Goal: Transaction & Acquisition: Purchase product/service

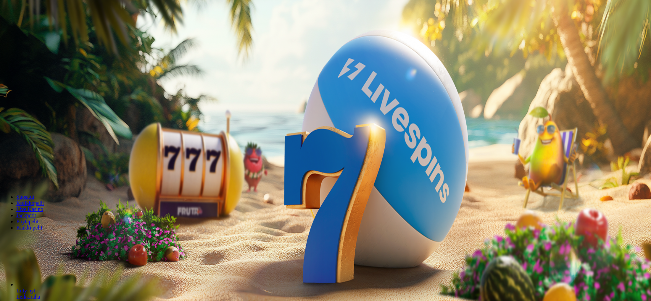
click at [36, 28] on button "Talletus 0.00 €" at bounding box center [19, 24] width 33 height 7
click at [75, 115] on label "50 €" at bounding box center [71, 118] width 10 height 6
type input "**"
click at [49, 174] on button "TALLETA JA PELAA" at bounding box center [26, 177] width 46 height 7
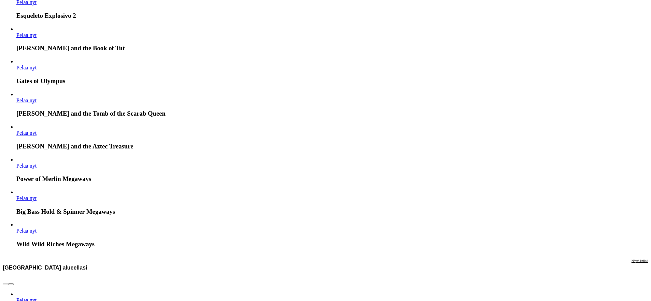
drag, startPoint x: 636, startPoint y: 183, endPoint x: 594, endPoint y: 215, distance: 52.3
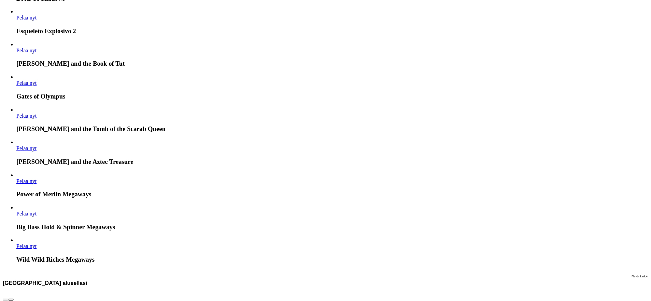
drag, startPoint x: 580, startPoint y: 222, endPoint x: 592, endPoint y: 182, distance: 41.7
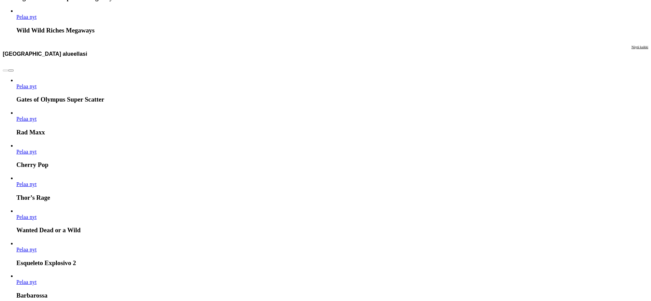
drag, startPoint x: 565, startPoint y: 243, endPoint x: 565, endPoint y: 256, distance: 12.6
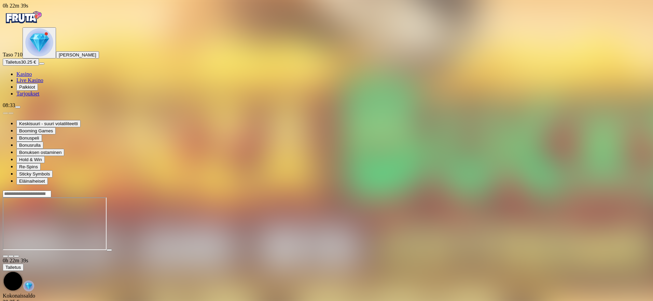
click at [5, 256] on span "close icon" at bounding box center [5, 256] width 0 height 0
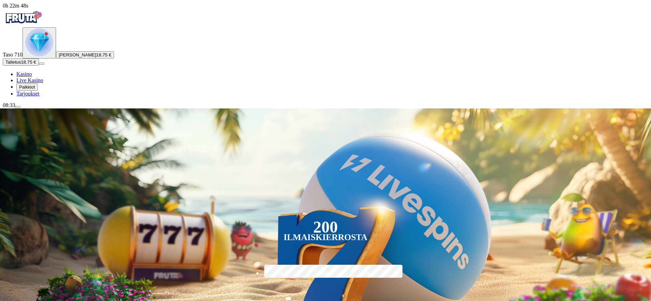
click at [46, 56] on img "Primary" at bounding box center [39, 42] width 28 height 28
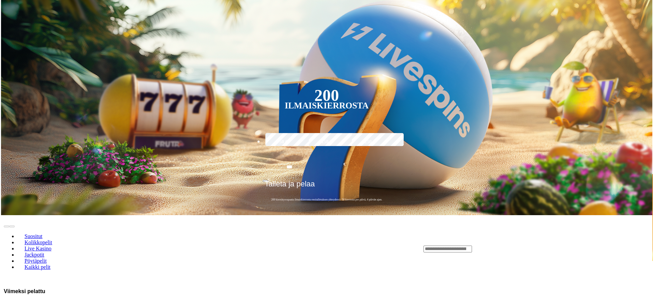
scroll to position [368, 0]
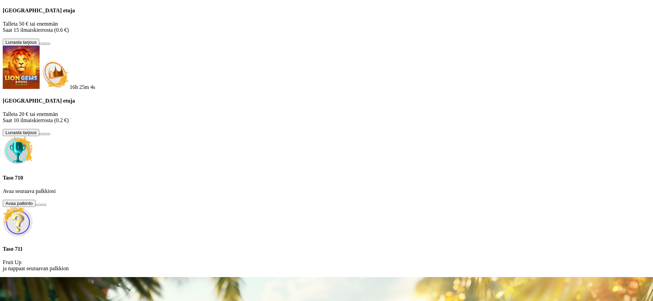
click at [41, 206] on button at bounding box center [38, 205] width 5 height 2
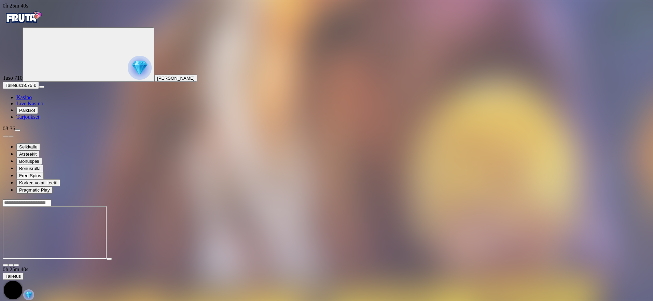
click at [32, 100] on span "Kasino" at bounding box center [23, 97] width 15 height 6
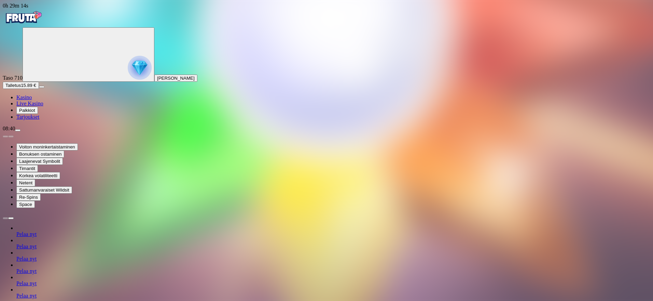
click at [39, 89] on button "Talletus 15.89 €" at bounding box center [21, 85] width 36 height 7
click at [39, 120] on span "Tarjoukset" at bounding box center [27, 117] width 23 height 6
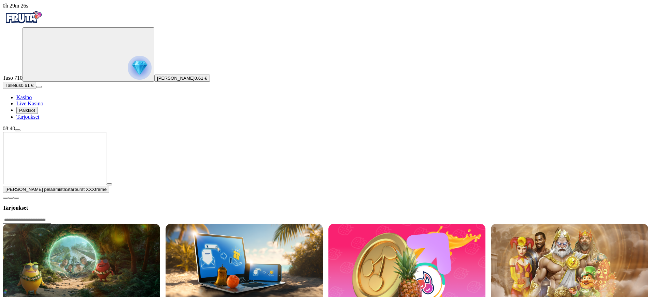
click at [35, 113] on span "Palkkiot" at bounding box center [27, 110] width 16 height 5
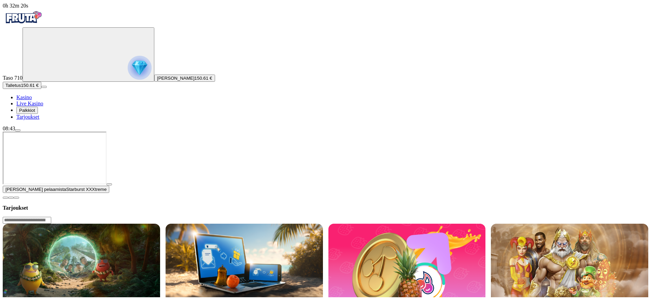
click at [32, 100] on span "Kasino" at bounding box center [23, 97] width 15 height 6
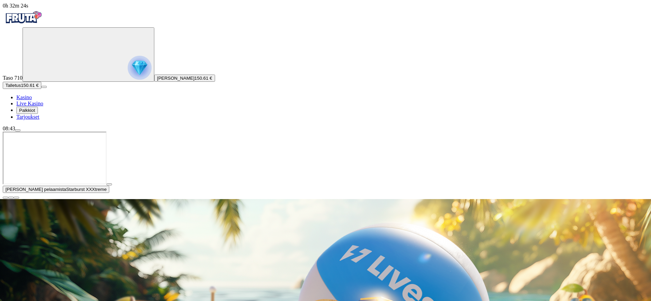
drag, startPoint x: 213, startPoint y: 264, endPoint x: 238, endPoint y: 259, distance: 25.3
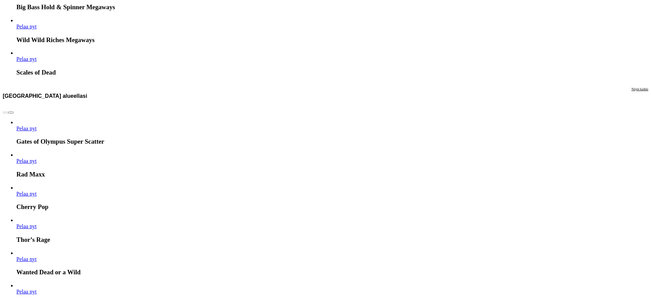
scroll to position [863, 0]
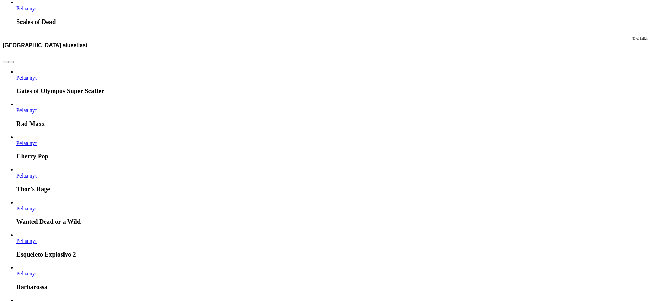
drag, startPoint x: 647, startPoint y: 191, endPoint x: 653, endPoint y: 219, distance: 28.3
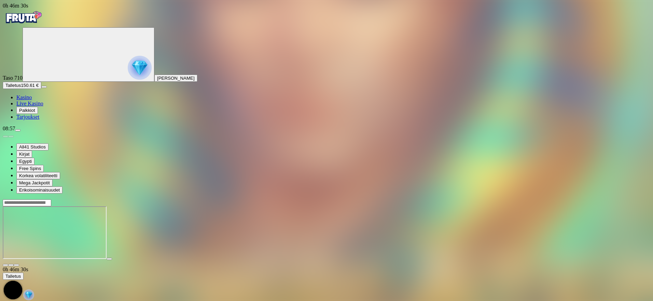
click at [32, 100] on span "Kasino" at bounding box center [23, 97] width 15 height 6
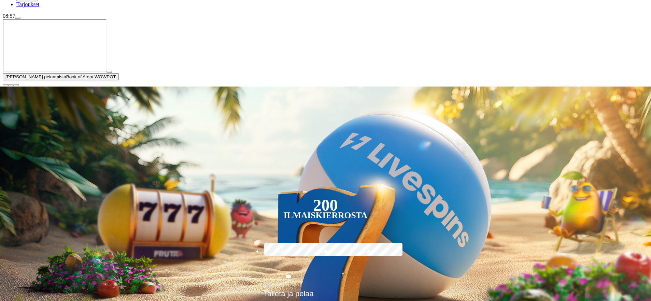
drag, startPoint x: 349, startPoint y: 237, endPoint x: 384, endPoint y: 245, distance: 36.3
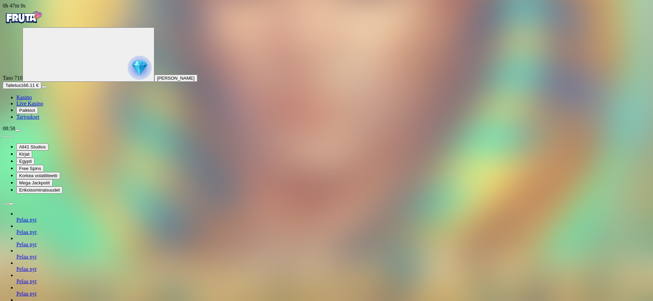
click at [32, 100] on span "Kasino" at bounding box center [23, 97] width 15 height 6
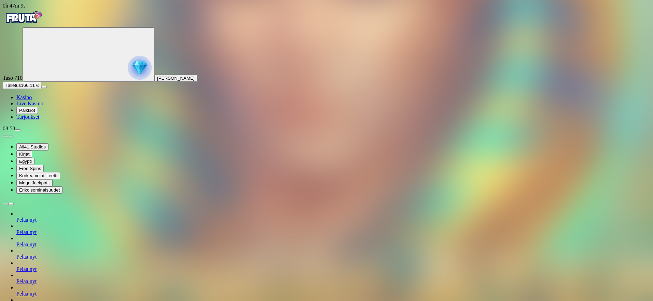
drag, startPoint x: 131, startPoint y: 134, endPoint x: 120, endPoint y: 181, distance: 48.3
click at [29, 100] on span "Kasino" at bounding box center [23, 97] width 15 height 6
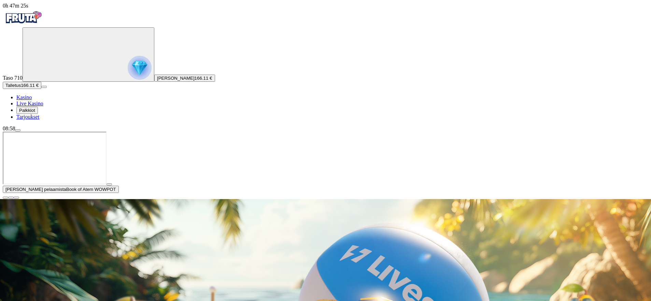
click at [5, 197] on span "close icon" at bounding box center [5, 197] width 0 height 0
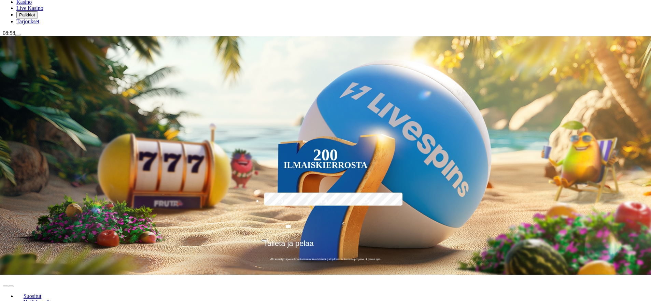
drag, startPoint x: 642, startPoint y: 221, endPoint x: 638, endPoint y: 248, distance: 27.3
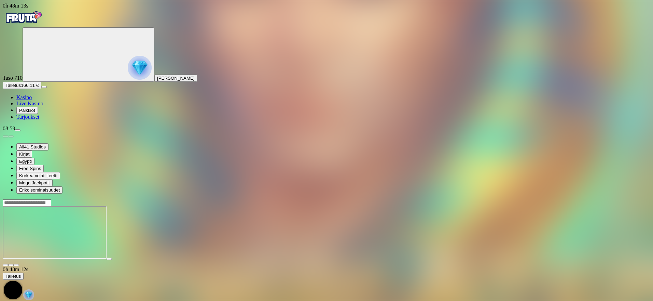
click at [5, 265] on span "close icon" at bounding box center [5, 265] width 0 height 0
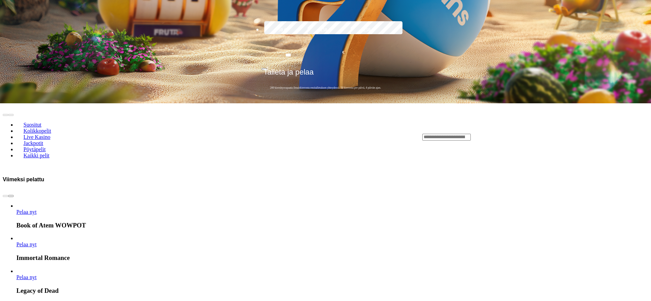
drag, startPoint x: 411, startPoint y: 135, endPoint x: 429, endPoint y: 171, distance: 40.9
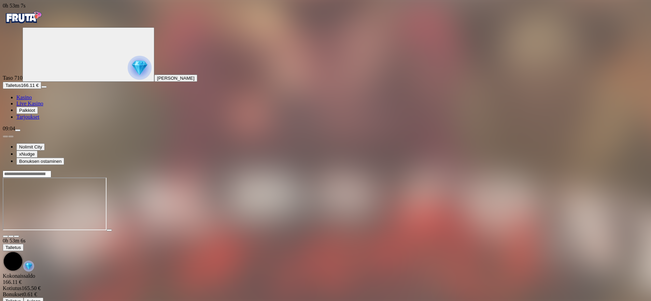
click at [5, 236] on span "close icon" at bounding box center [5, 236] width 0 height 0
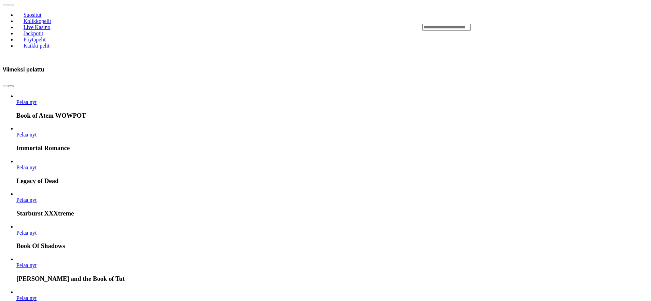
drag, startPoint x: 343, startPoint y: 246, endPoint x: 340, endPoint y: 260, distance: 14.7
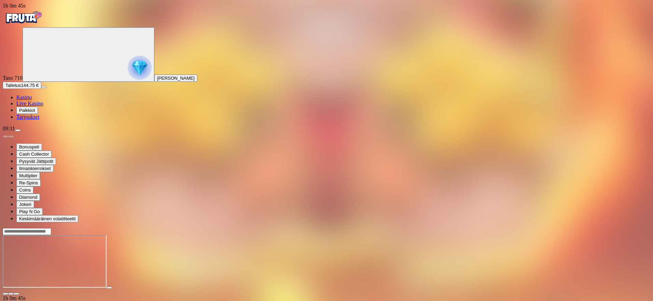
click at [5, 293] on span "close icon" at bounding box center [5, 293] width 0 height 0
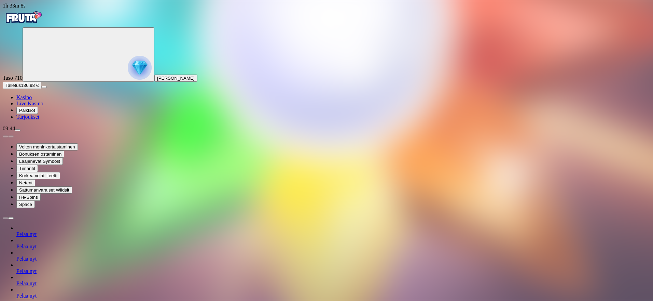
click at [32, 100] on span "Kasino" at bounding box center [23, 97] width 15 height 6
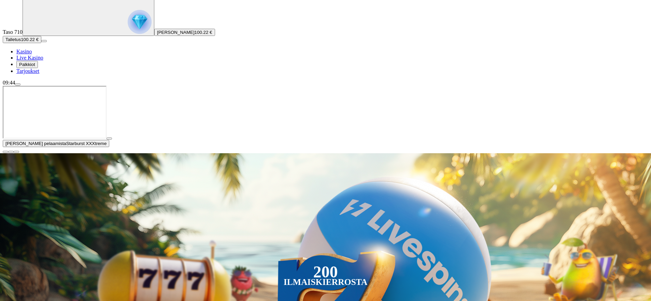
drag, startPoint x: 548, startPoint y: 273, endPoint x: 553, endPoint y: 280, distance: 8.8
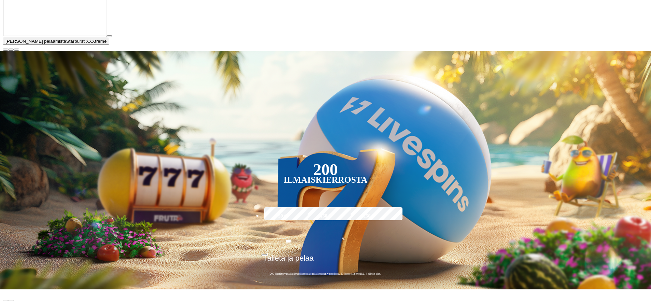
drag, startPoint x: 553, startPoint y: 279, endPoint x: 545, endPoint y: 287, distance: 10.6
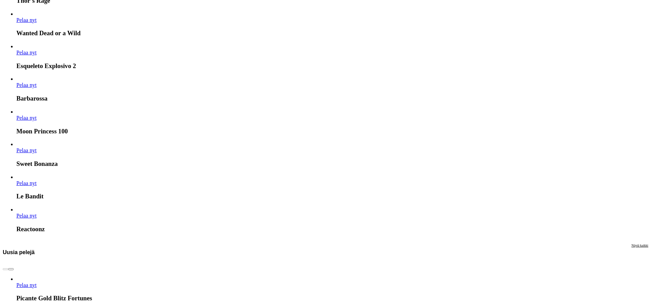
scroll to position [1041, 0]
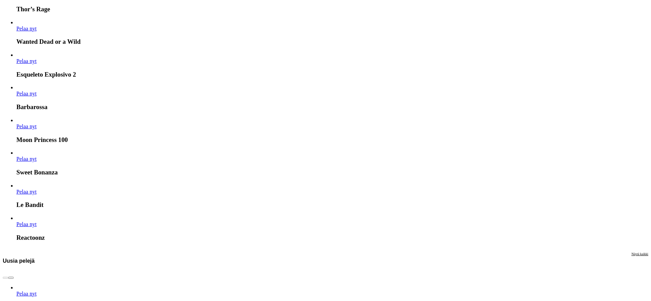
drag, startPoint x: 626, startPoint y: 150, endPoint x: 622, endPoint y: 136, distance: 14.6
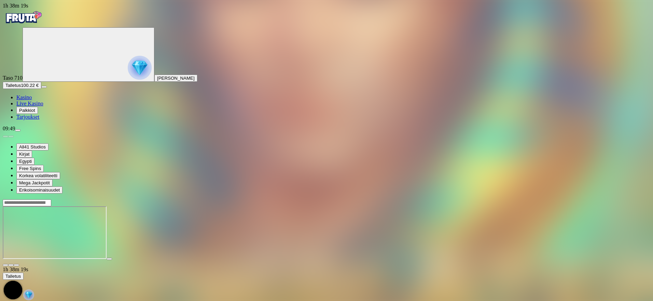
click at [5, 265] on span "close icon" at bounding box center [5, 265] width 0 height 0
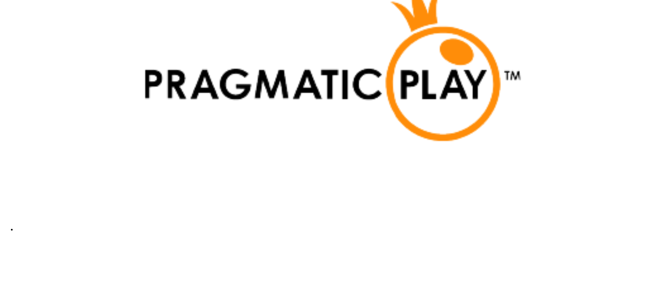
scroll to position [1784, 0]
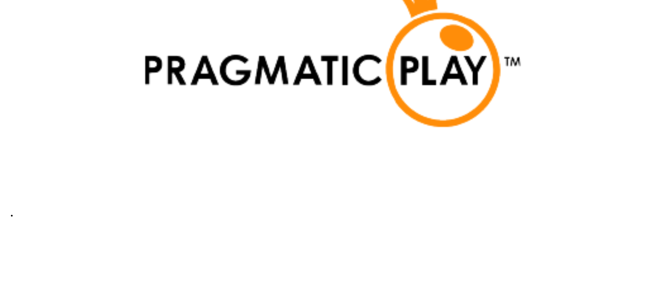
drag, startPoint x: 518, startPoint y: 230, endPoint x: 525, endPoint y: 248, distance: 19.3
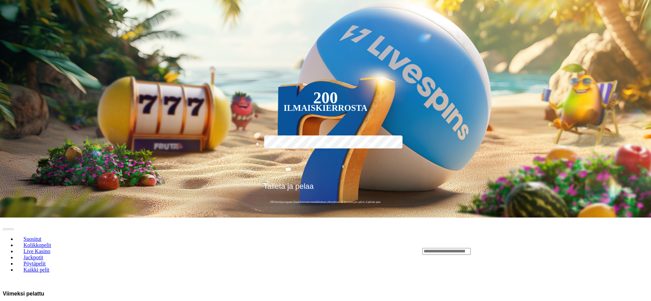
scroll to position [137, 0]
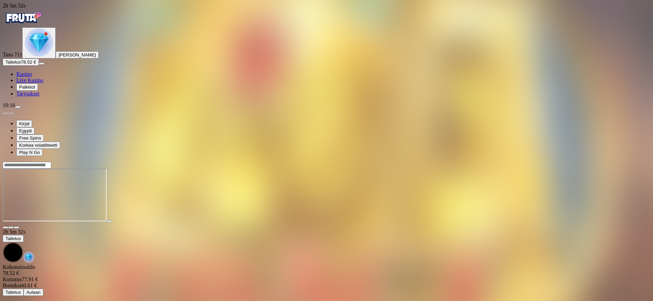
click at [483, 275] on main "2h 5m 32s Talletus Kokonaissaldo 78.52 € Kotiutus 77.91 € Bonukset 0.61 € Talle…" at bounding box center [327, 228] width 648 height 134
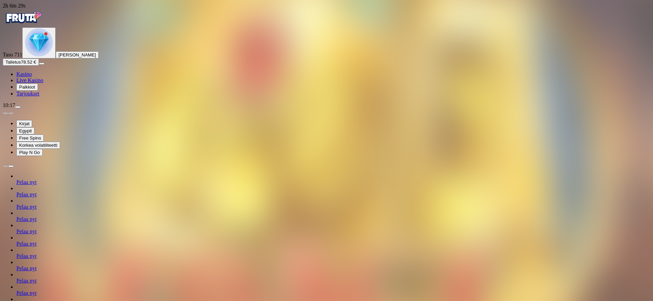
click at [11, 166] on span "chevron-right icon" at bounding box center [11, 166] width 0 height 0
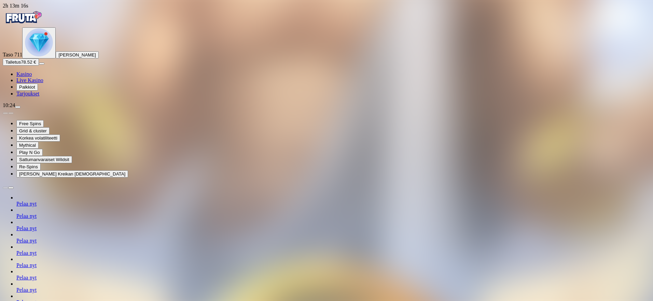
click at [37, 287] on span "Pelaa nyt" at bounding box center [26, 290] width 20 height 6
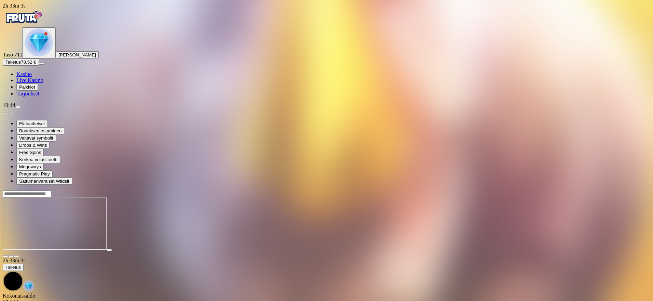
click at [47, 56] on img "Primary" at bounding box center [39, 42] width 28 height 28
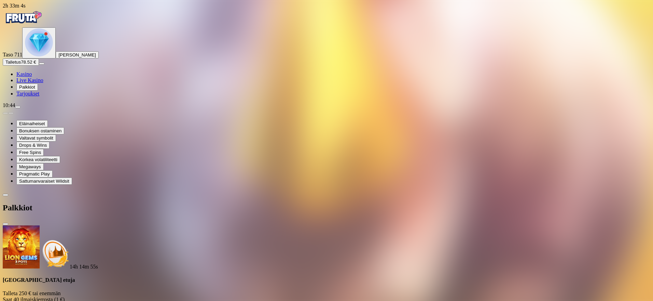
scroll to position [47, 0]
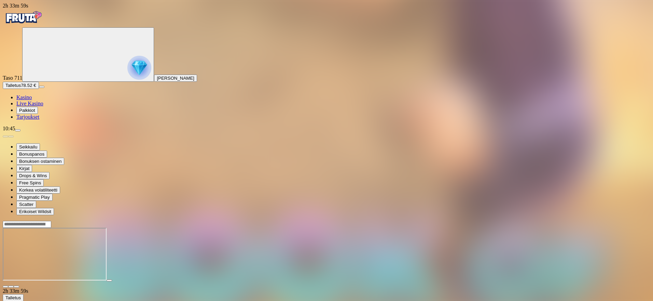
click at [50, 82] on circle "Primary" at bounding box center [76, 54] width 70 height 70
